Goal: Task Accomplishment & Management: Manage account settings

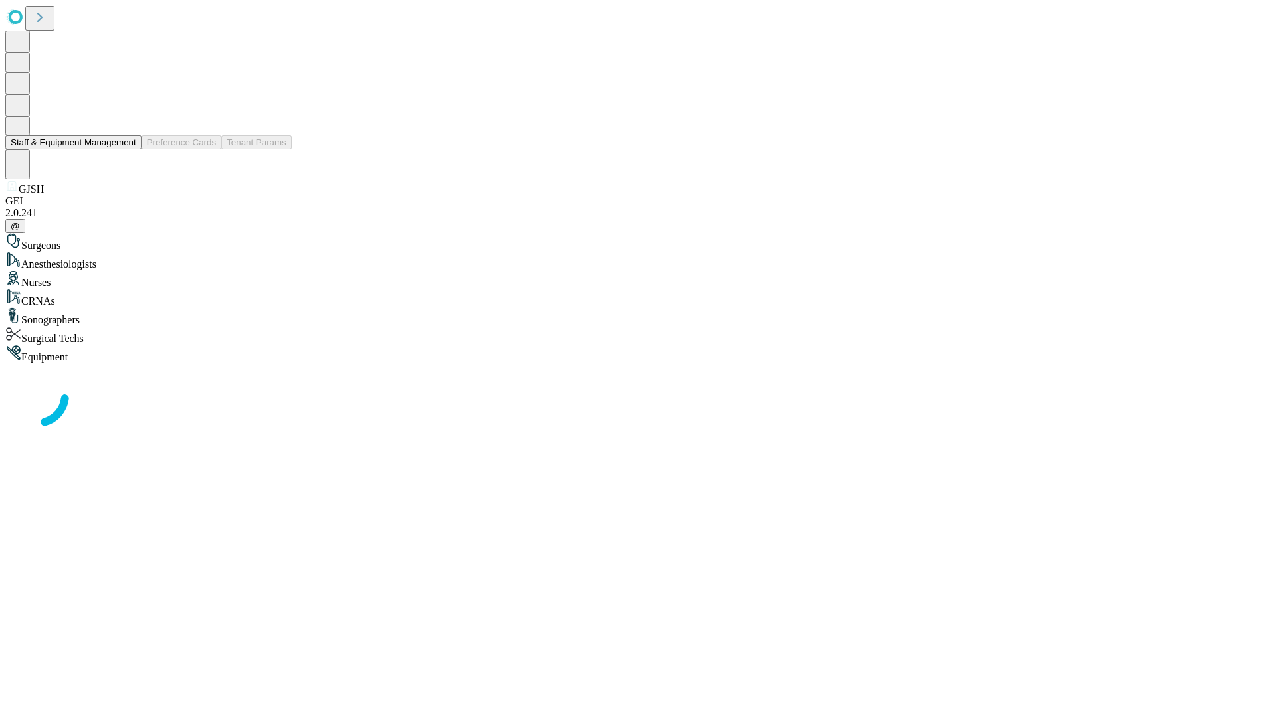
click at [127, 149] on button "Staff & Equipment Management" at bounding box center [73, 143] width 136 height 14
